Goal: Transaction & Acquisition: Download file/media

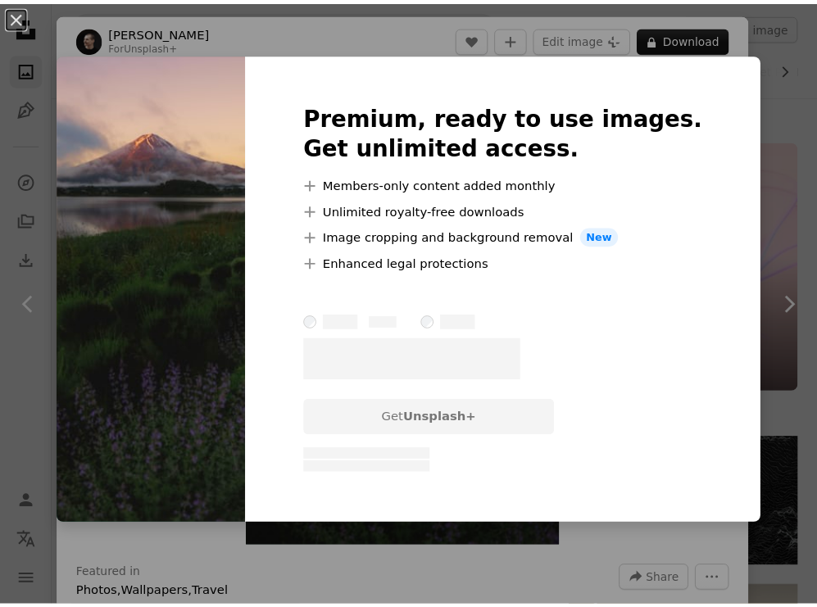
scroll to position [1049, 0]
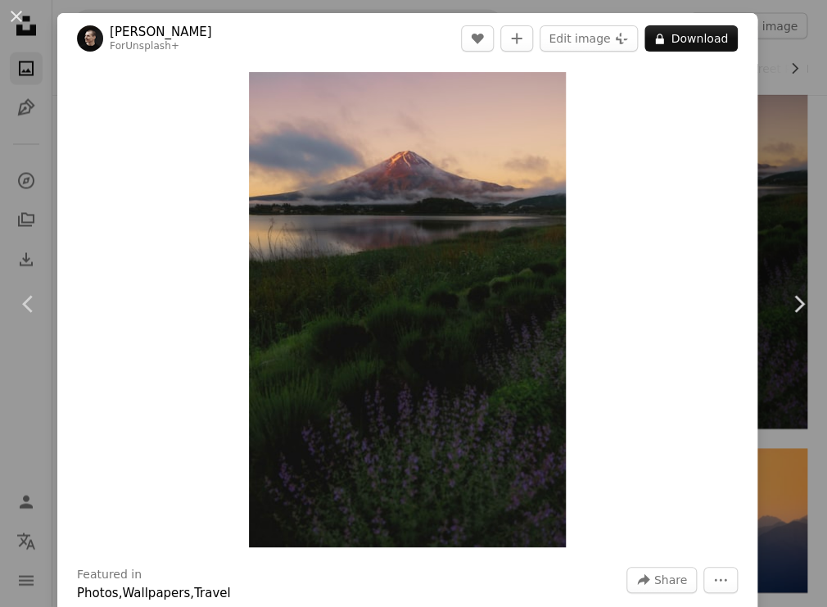
click at [777, 184] on div "An X shape Chevron left Chevron right [PERSON_NAME] For Unsplash+ A heart A plu…" at bounding box center [413, 303] width 827 height 607
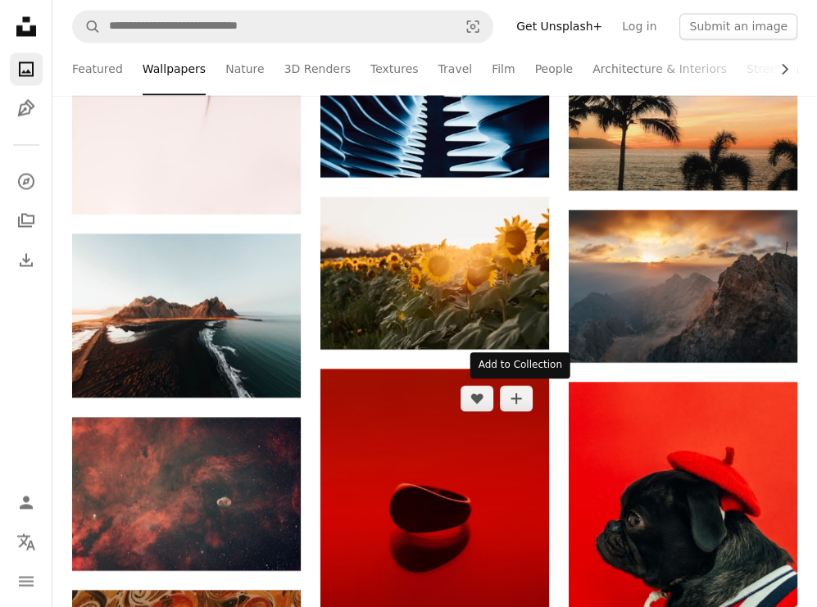
scroll to position [2097, 0]
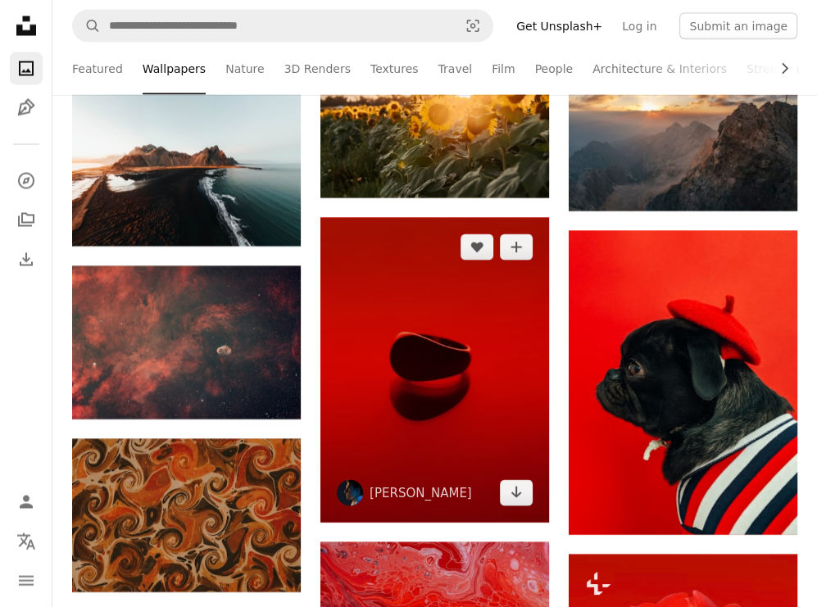
click at [433, 330] on img at bounding box center [434, 370] width 229 height 305
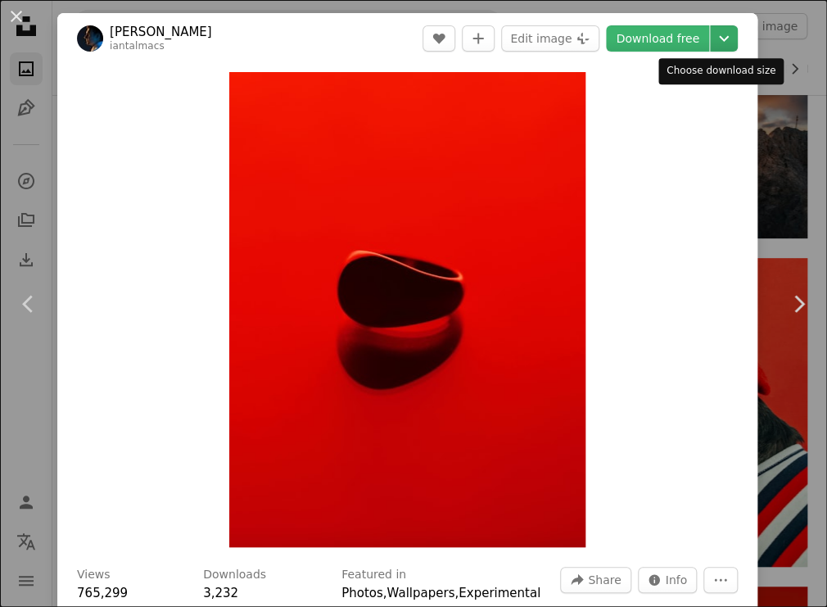
click at [719, 42] on icon "Chevron down" at bounding box center [724, 39] width 26 height 20
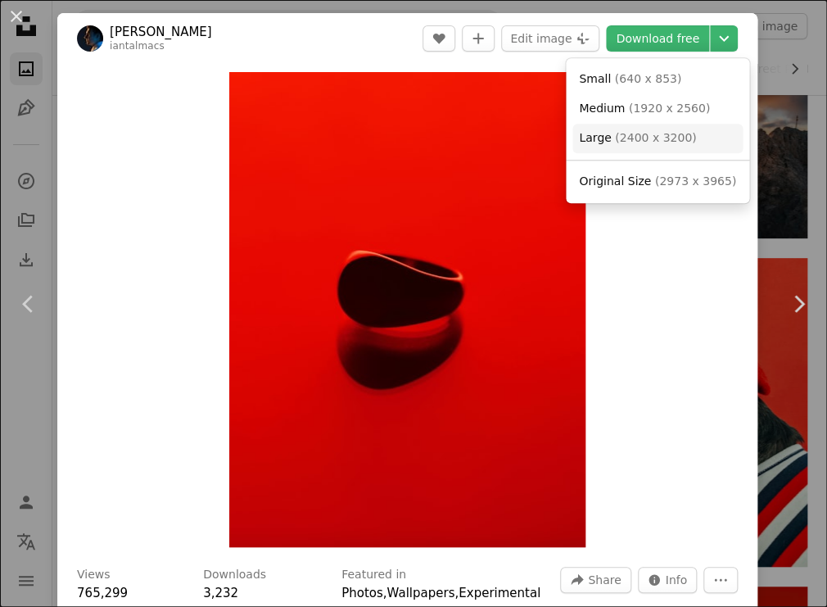
click at [654, 133] on span "( 2400 x 3200 )" at bounding box center [655, 137] width 81 height 13
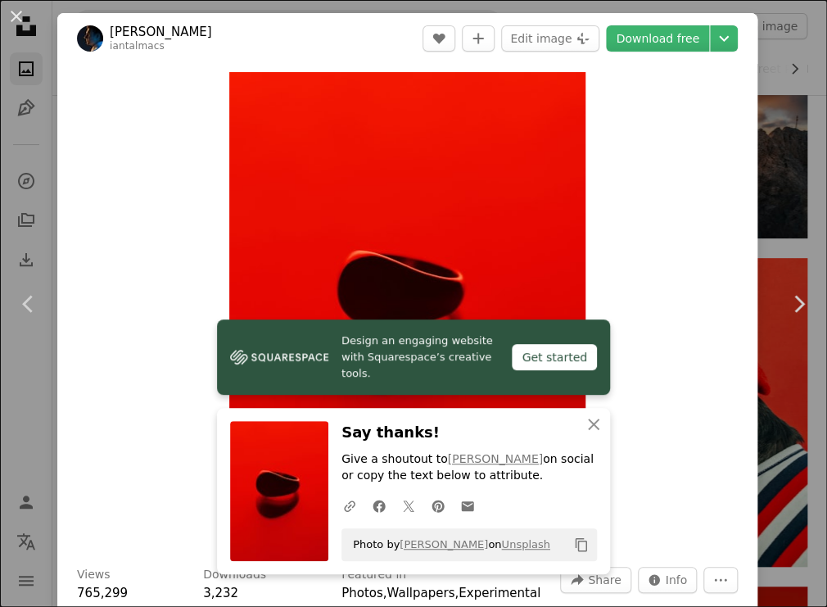
click at [722, 76] on div "Zoom in" at bounding box center [407, 309] width 700 height 491
click at [780, 120] on div "An X shape Chevron left Chevron right Design an engaging website with Squarespa…" at bounding box center [413, 303] width 827 height 607
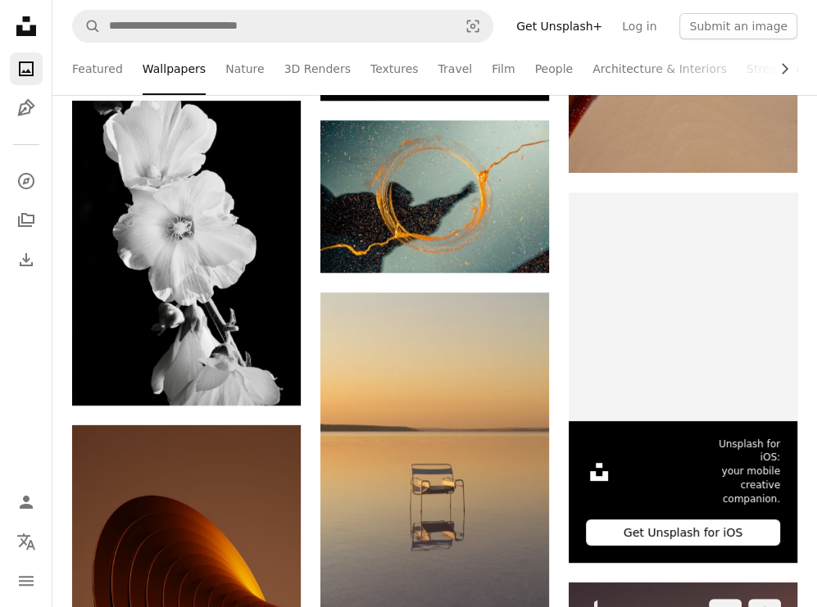
scroll to position [4260, 0]
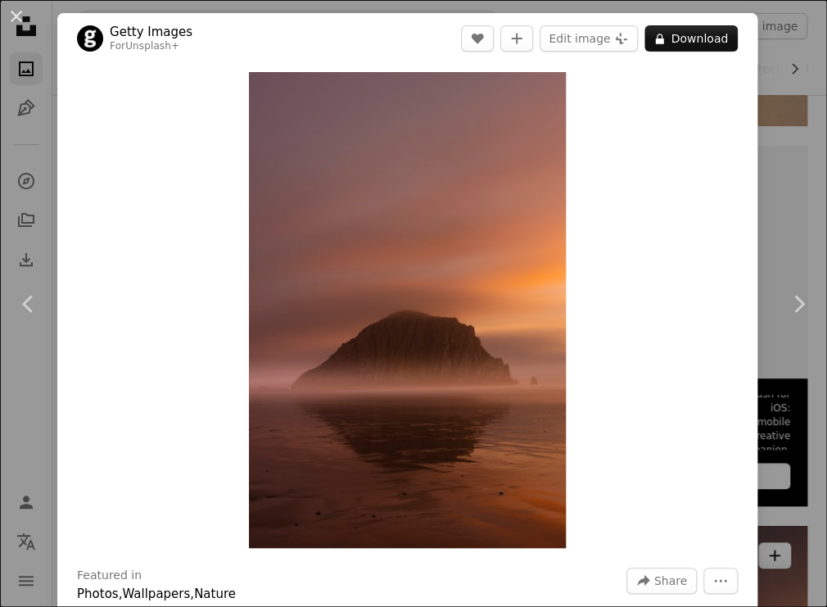
click at [789, 125] on div "An X shape Chevron left Chevron right Getty Images For Unsplash+ A heart A plus…" at bounding box center [413, 303] width 827 height 607
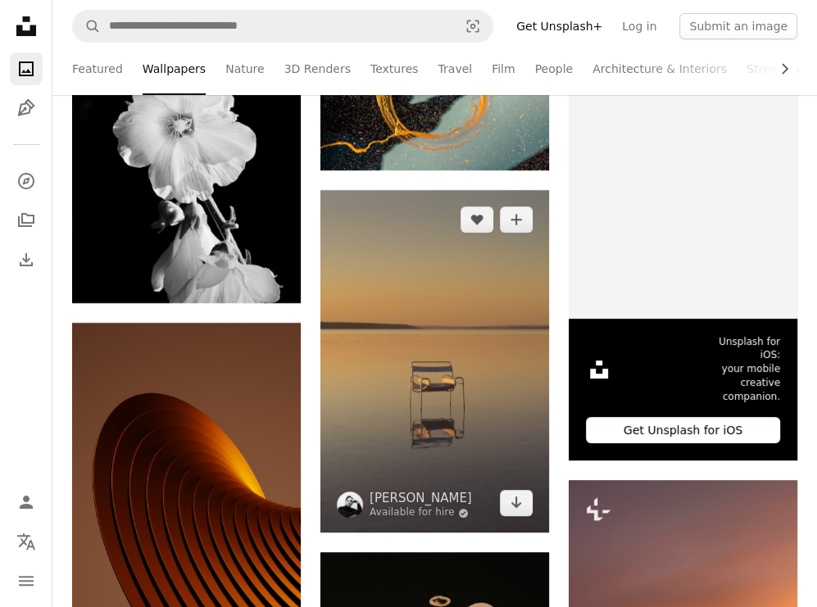
click at [422, 292] on img at bounding box center [434, 361] width 229 height 343
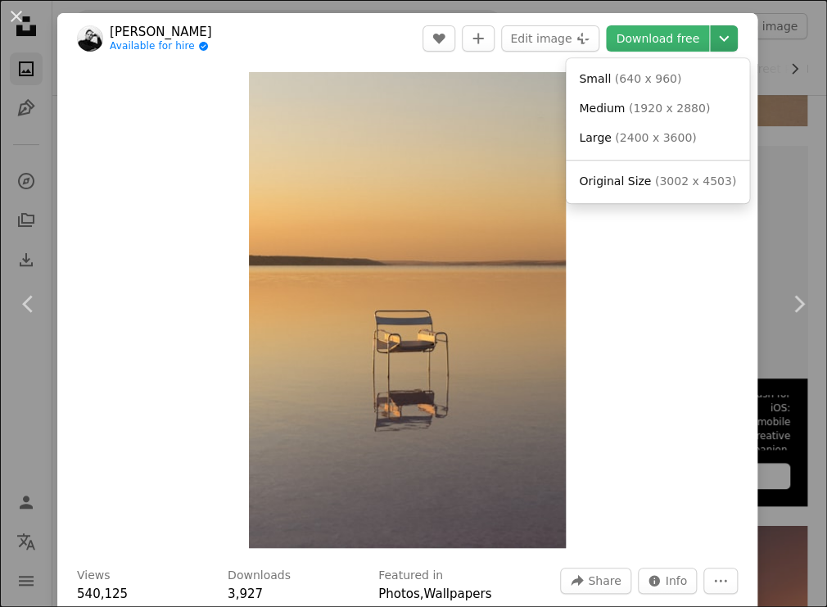
click at [711, 34] on icon "Chevron down" at bounding box center [724, 39] width 26 height 20
click at [634, 131] on span "( 2400 x 3600 )" at bounding box center [655, 137] width 81 height 13
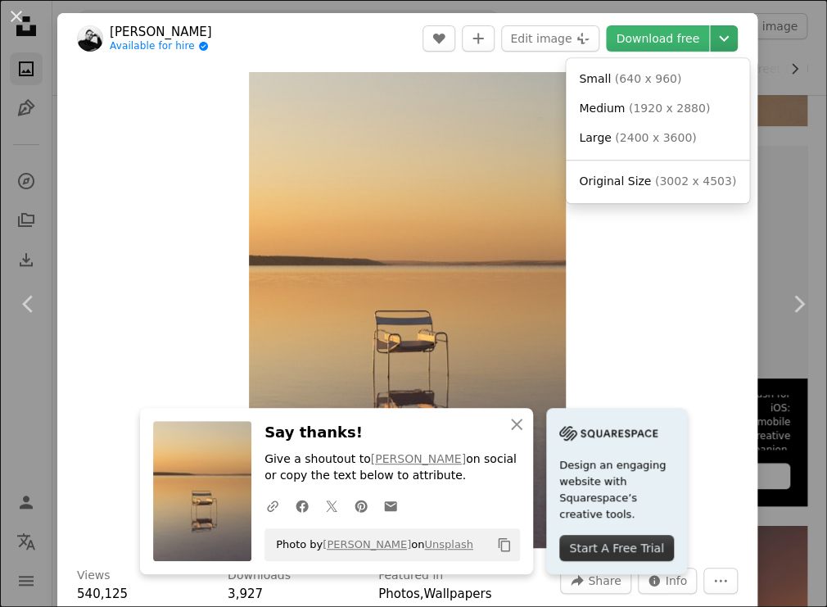
click at [718, 29] on icon "Chevron down" at bounding box center [724, 39] width 26 height 20
click at [644, 79] on span "( 640 x 960 )" at bounding box center [648, 78] width 67 height 13
click at [644, 79] on div "Zoom in" at bounding box center [407, 310] width 700 height 492
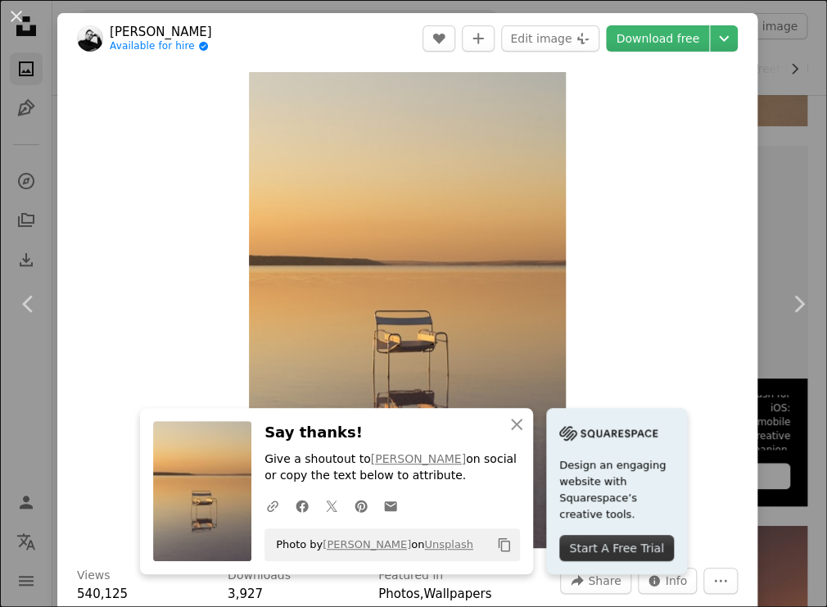
click at [785, 92] on div "An X shape Chevron left Chevron right An X shape Close Say thanks! Give a shout…" at bounding box center [413, 303] width 827 height 607
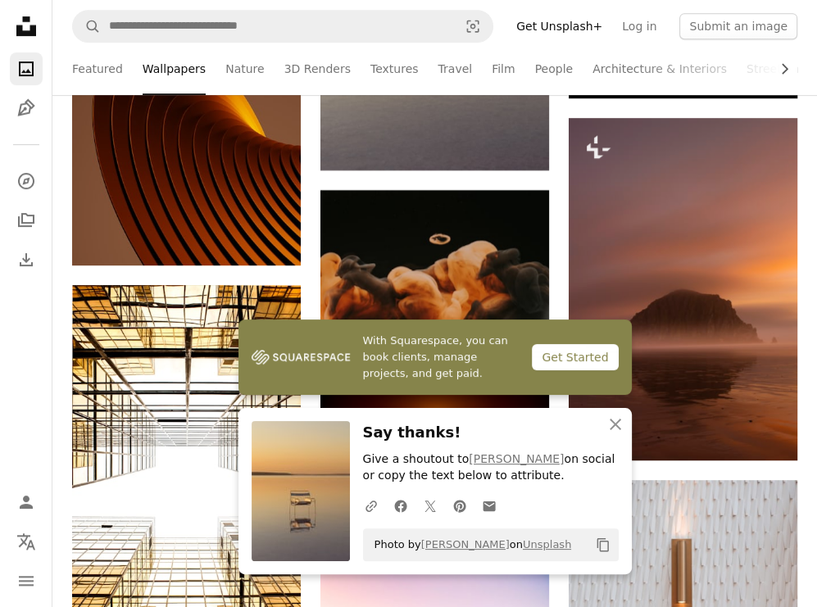
scroll to position [4653, 0]
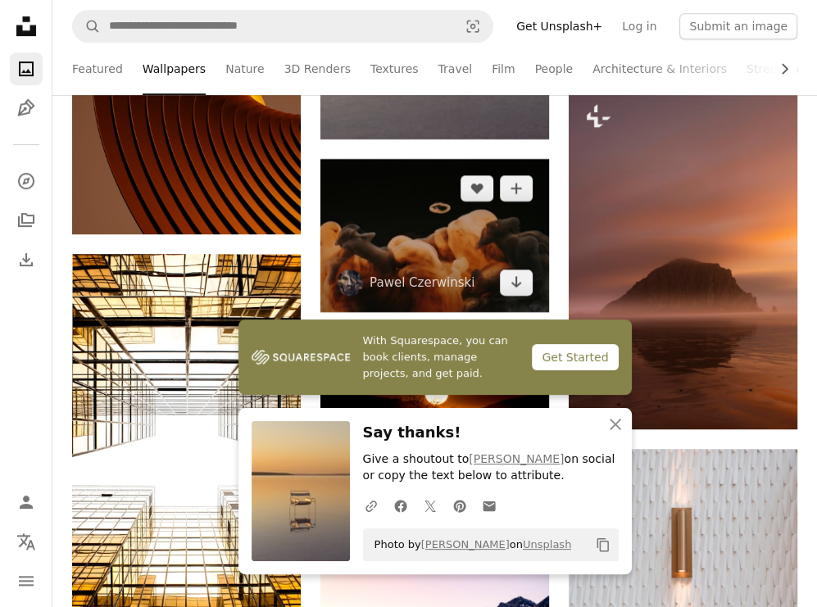
click at [416, 213] on img at bounding box center [434, 235] width 229 height 152
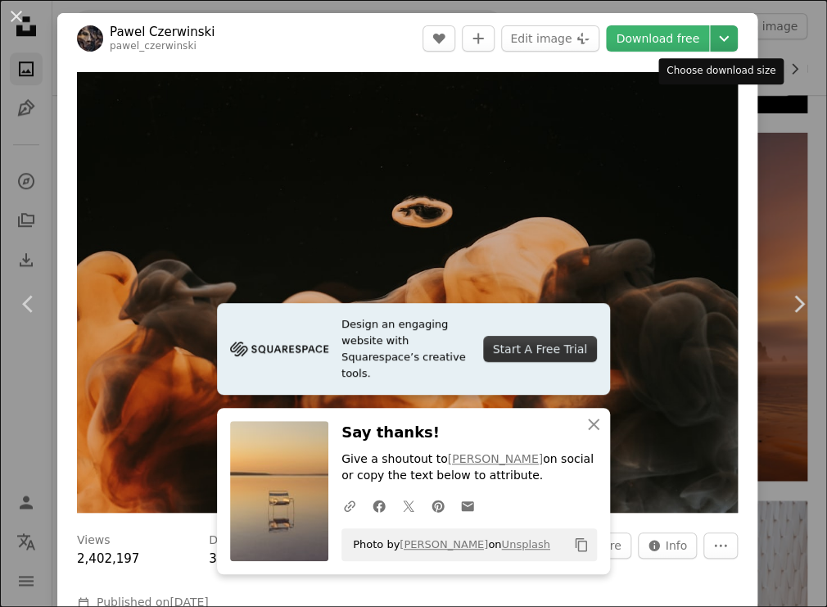
click at [719, 36] on icon "Chevron down" at bounding box center [724, 39] width 26 height 20
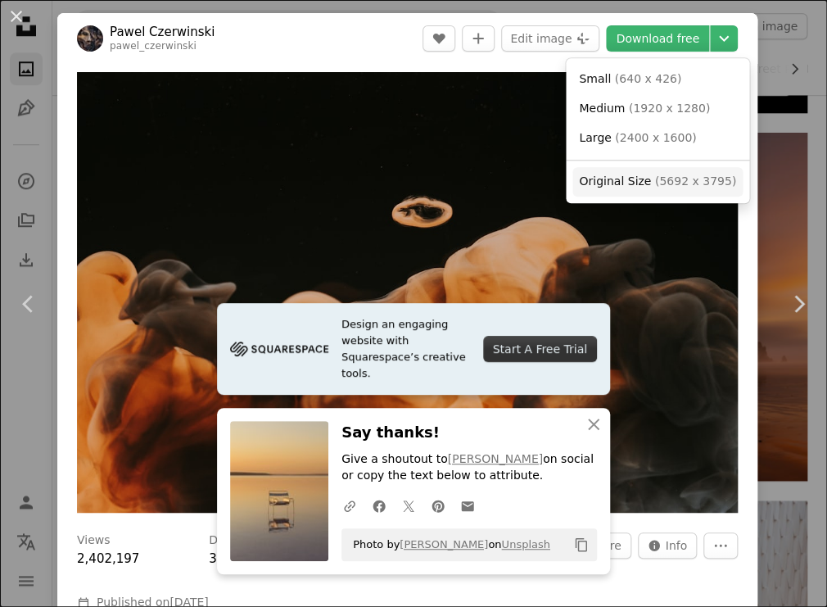
click at [691, 179] on span "( 5692 x 3795 )" at bounding box center [695, 180] width 81 height 13
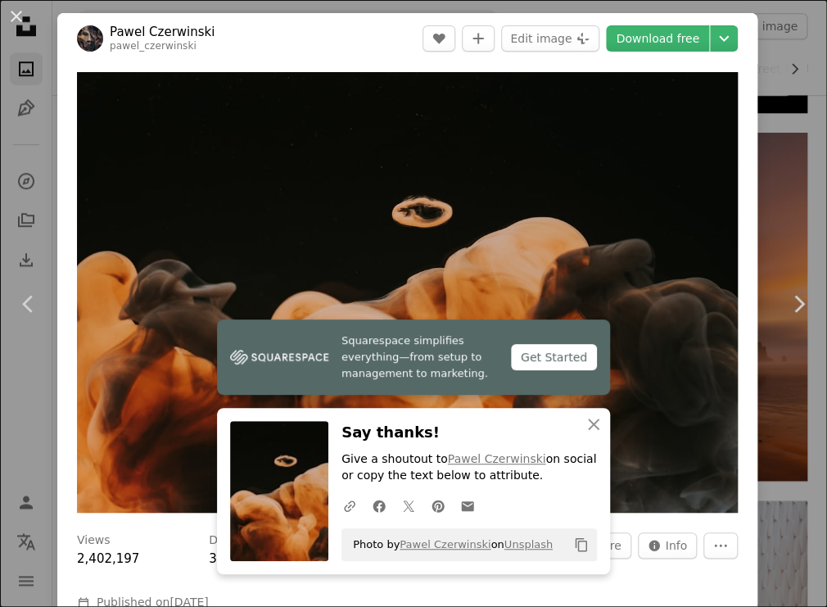
click at [759, 52] on div "An X shape Chevron left Chevron right Squarespace simplifies everything—from se…" at bounding box center [413, 303] width 827 height 607
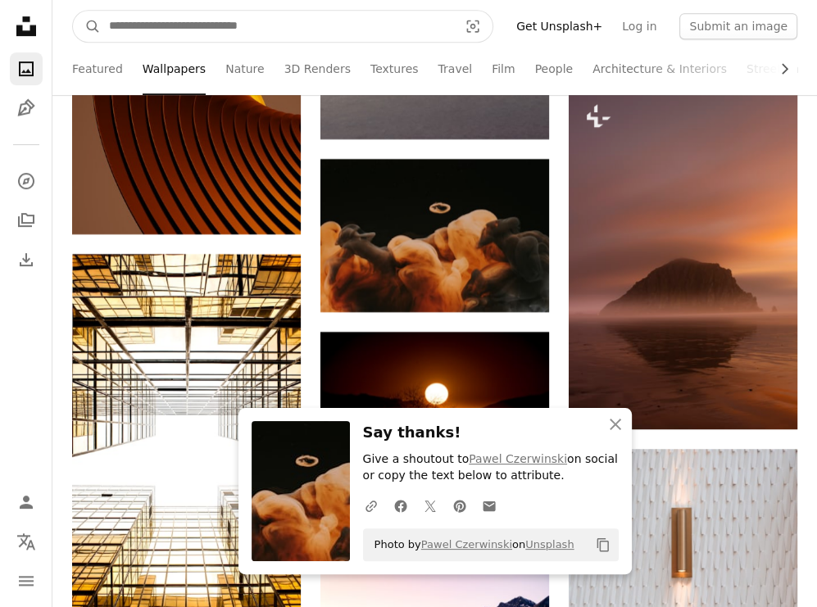
click at [195, 29] on input "Find visuals sitewide" at bounding box center [277, 26] width 352 height 31
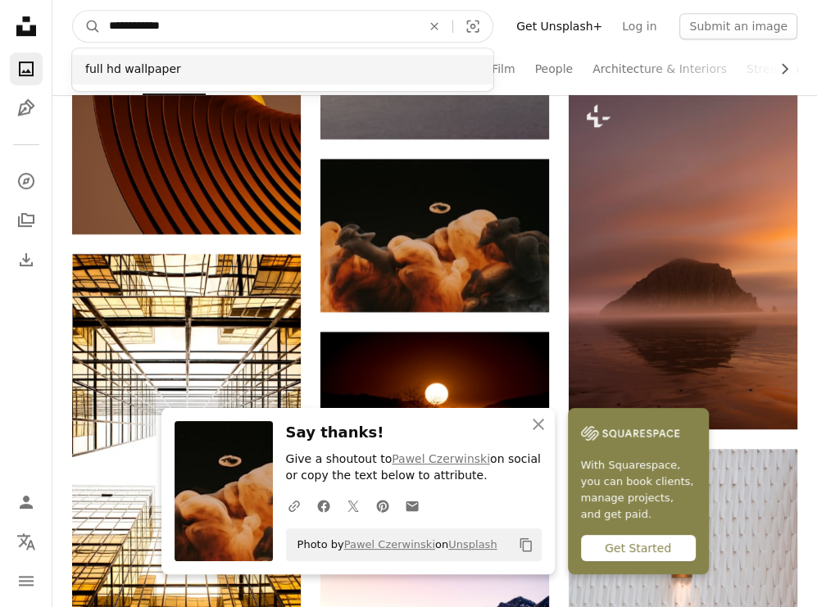
type input "**********"
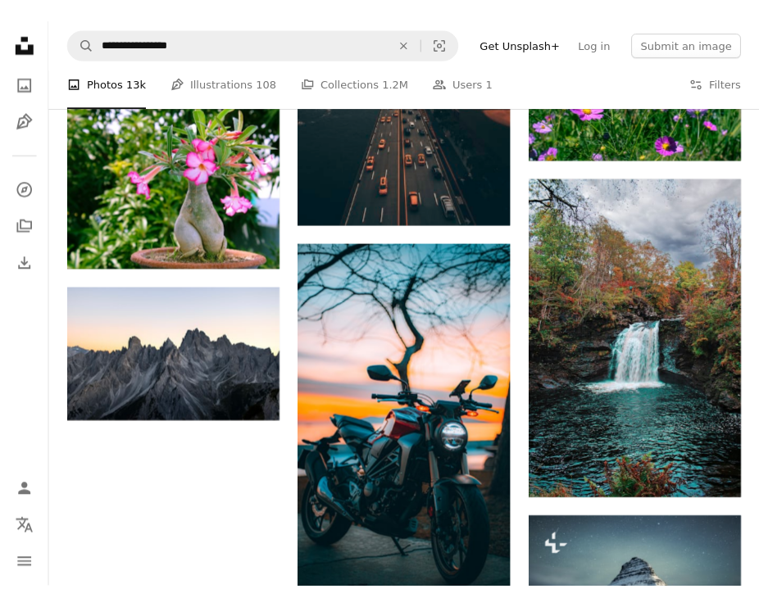
scroll to position [1900, 0]
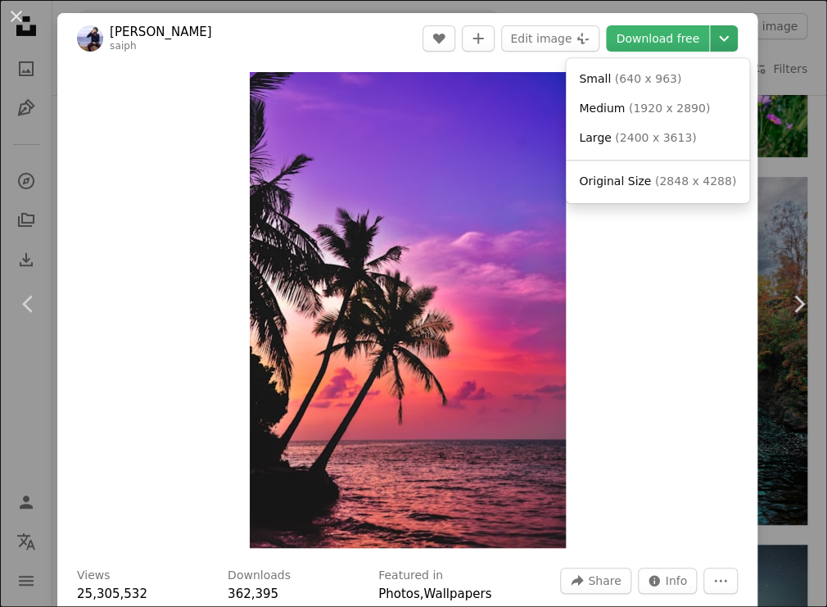
click at [713, 43] on icon "Chevron down" at bounding box center [724, 39] width 26 height 20
click at [643, 76] on span "( 640 x 963 )" at bounding box center [648, 78] width 67 height 13
